Goal: Transaction & Acquisition: Purchase product/service

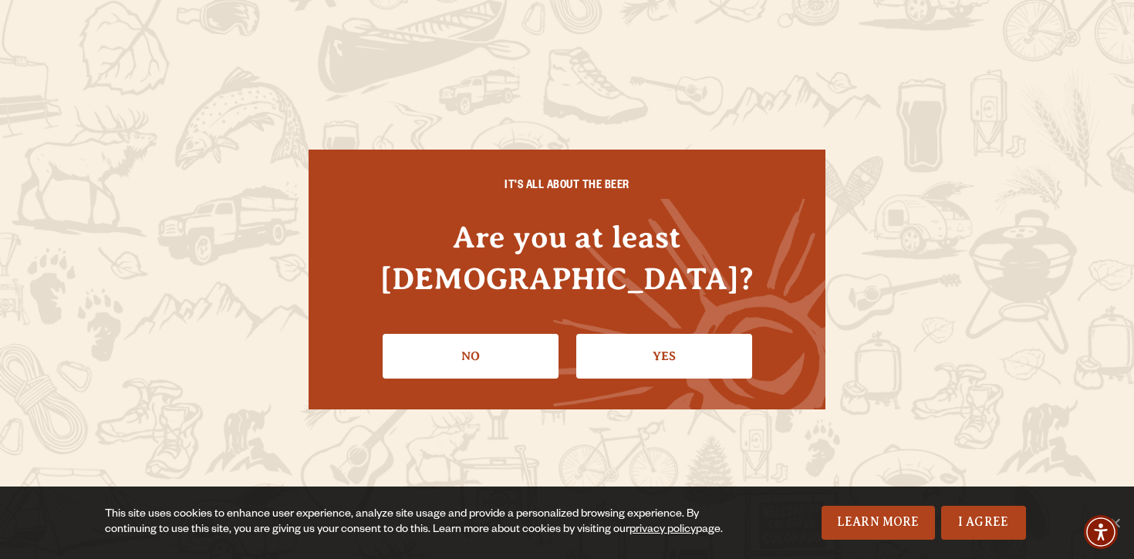
click at [618, 346] on link "Yes" at bounding box center [664, 356] width 176 height 45
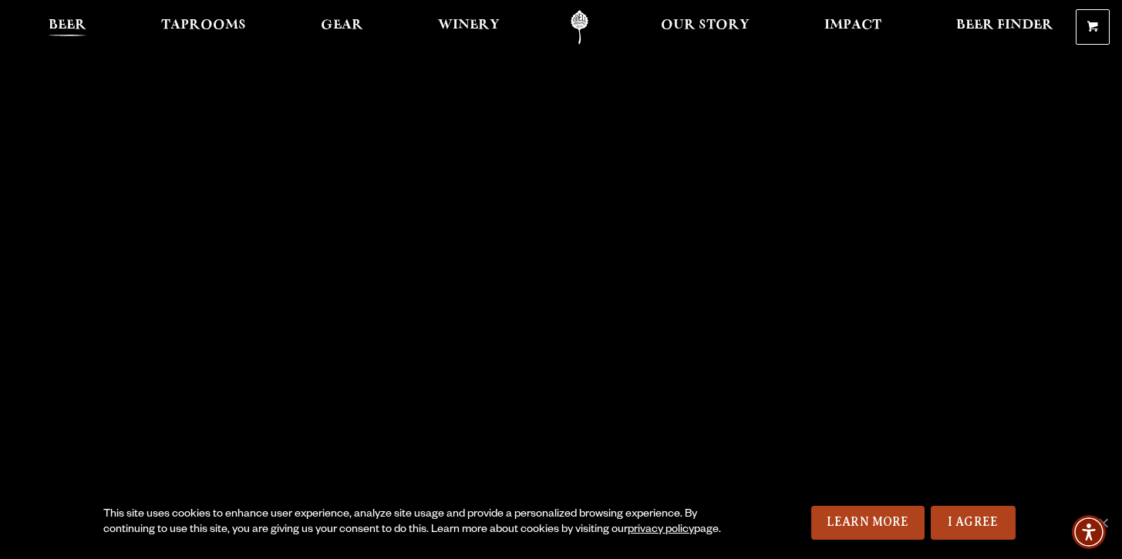
click at [65, 20] on span "Beer" at bounding box center [68, 25] width 38 height 12
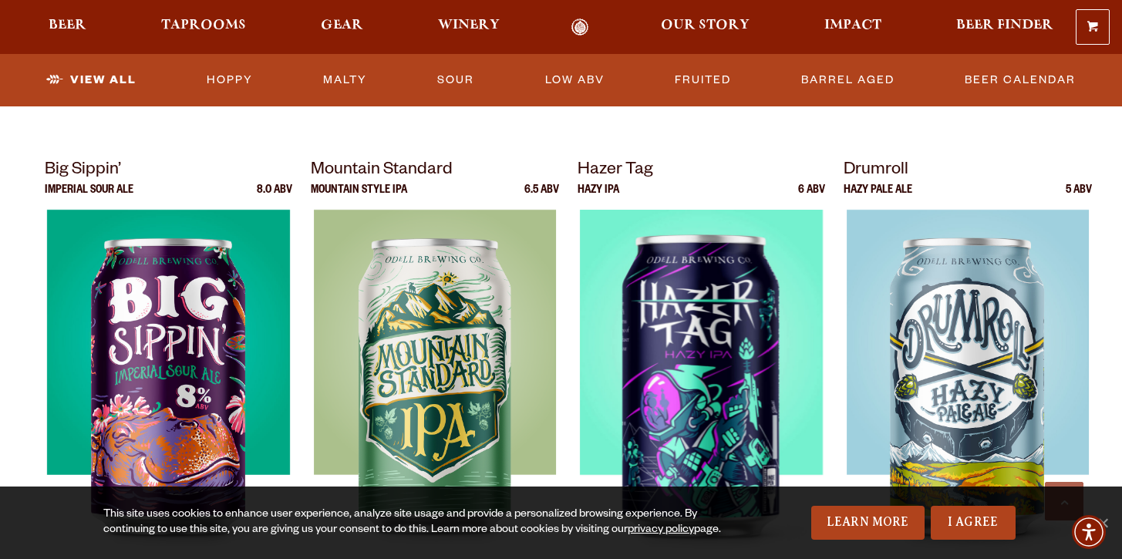
scroll to position [1578, 0]
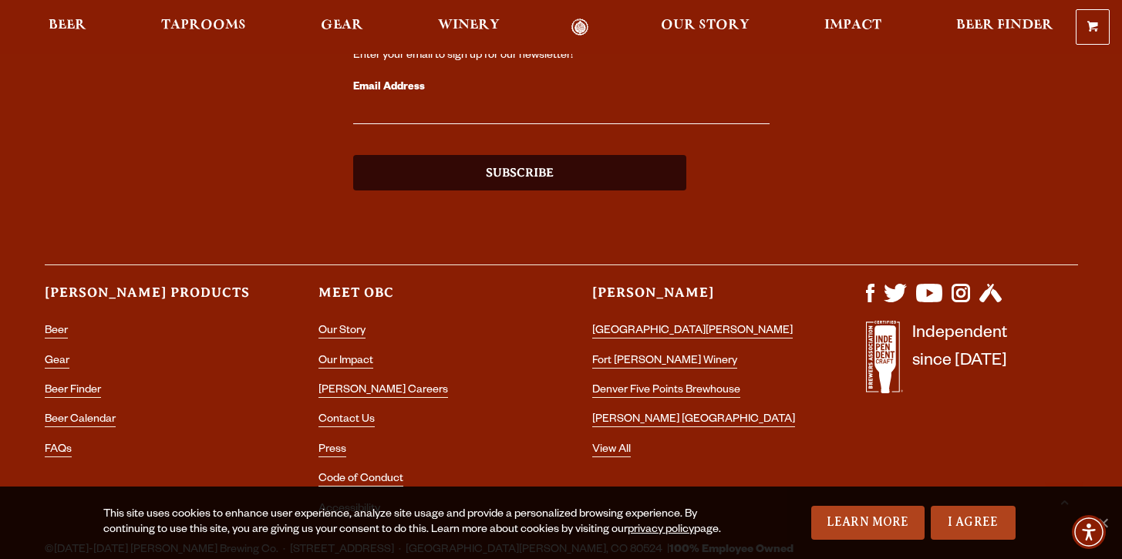
scroll to position [1231, 0]
